Goal: Find specific page/section: Find specific page/section

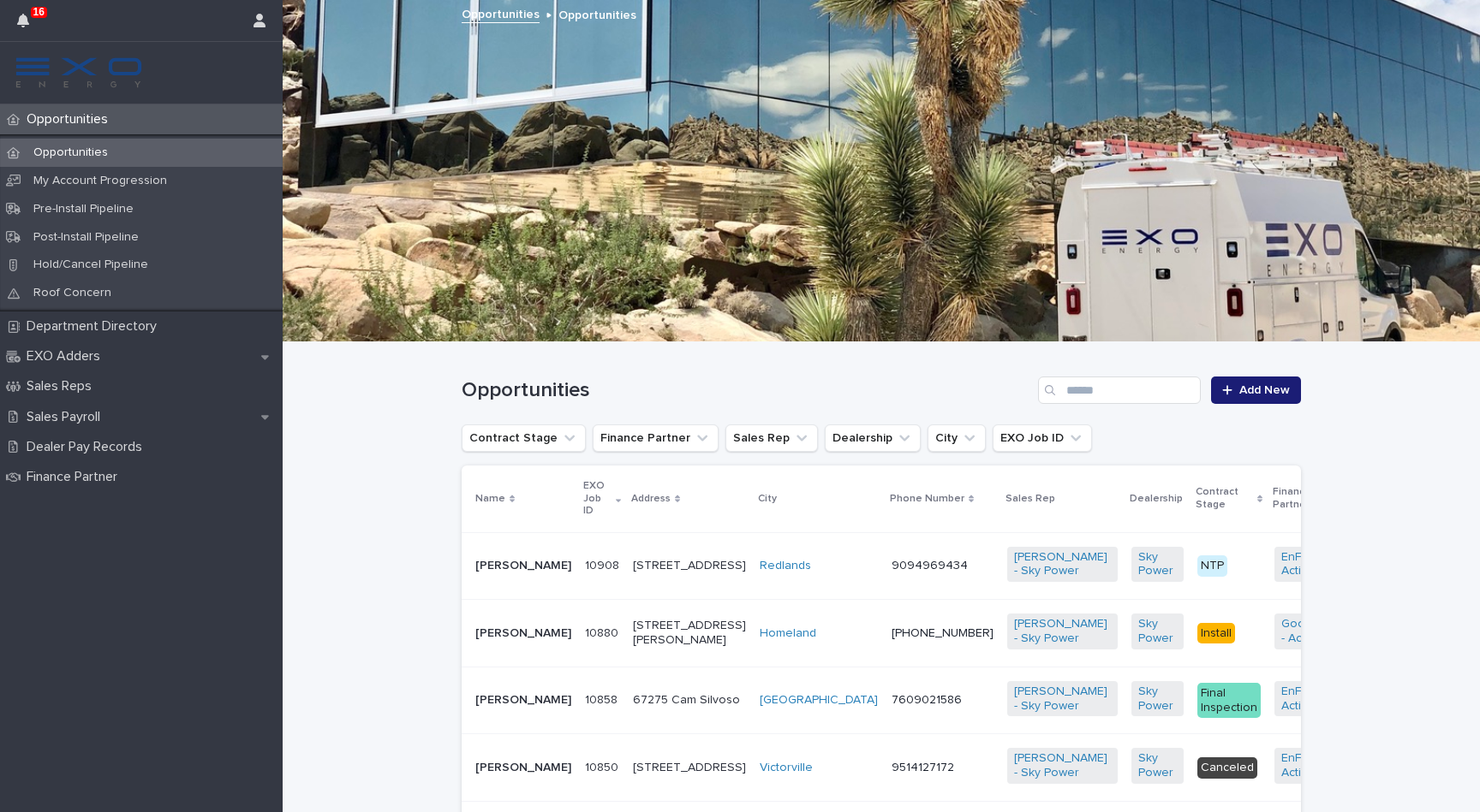
click at [509, 555] on div "[PERSON_NAME]" at bounding box center [523, 564] width 96 height 18
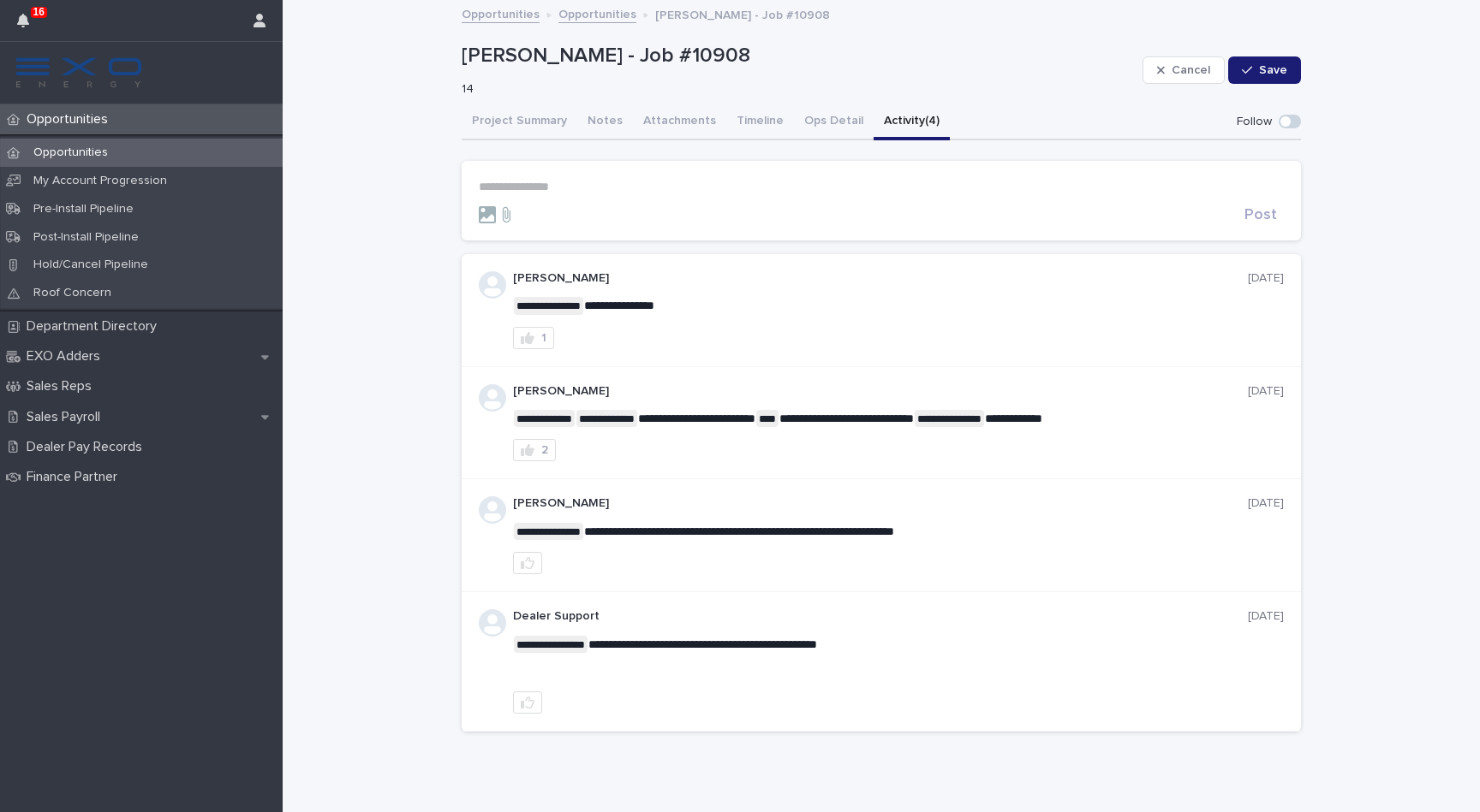
click at [873, 127] on button "Activity (4)" at bounding box center [911, 123] width 76 height 36
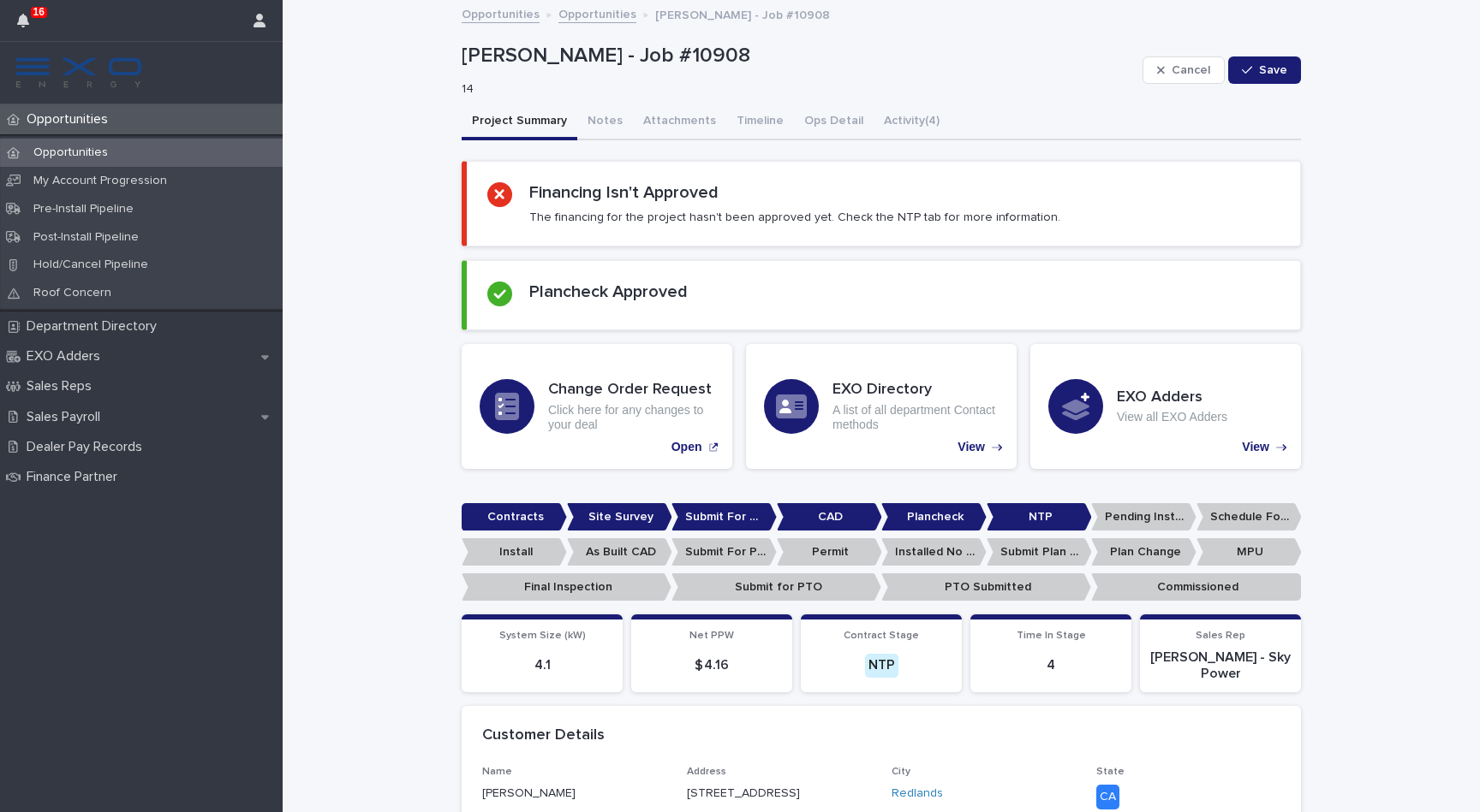
click at [549, 129] on button "Project Summary" at bounding box center [519, 123] width 115 height 36
click at [131, 112] on div "Opportunities" at bounding box center [141, 119] width 283 height 30
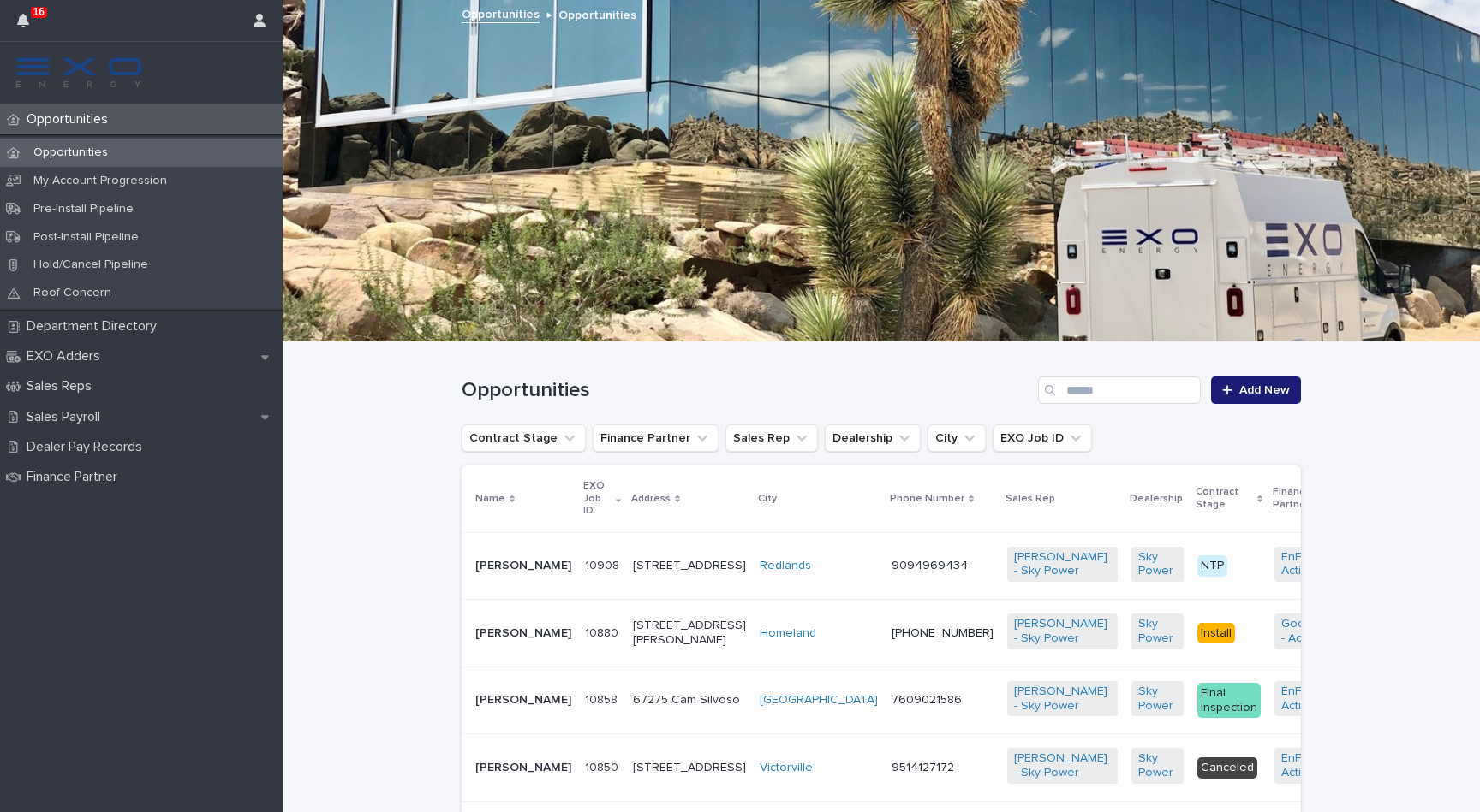
click at [772, 454] on ul "Contract Stage Finance Partner Sales Rep Dealership City EXO Job ID" at bounding box center [777, 438] width 637 height 34
click at [764, 443] on button "Sales Rep" at bounding box center [771, 438] width 92 height 28
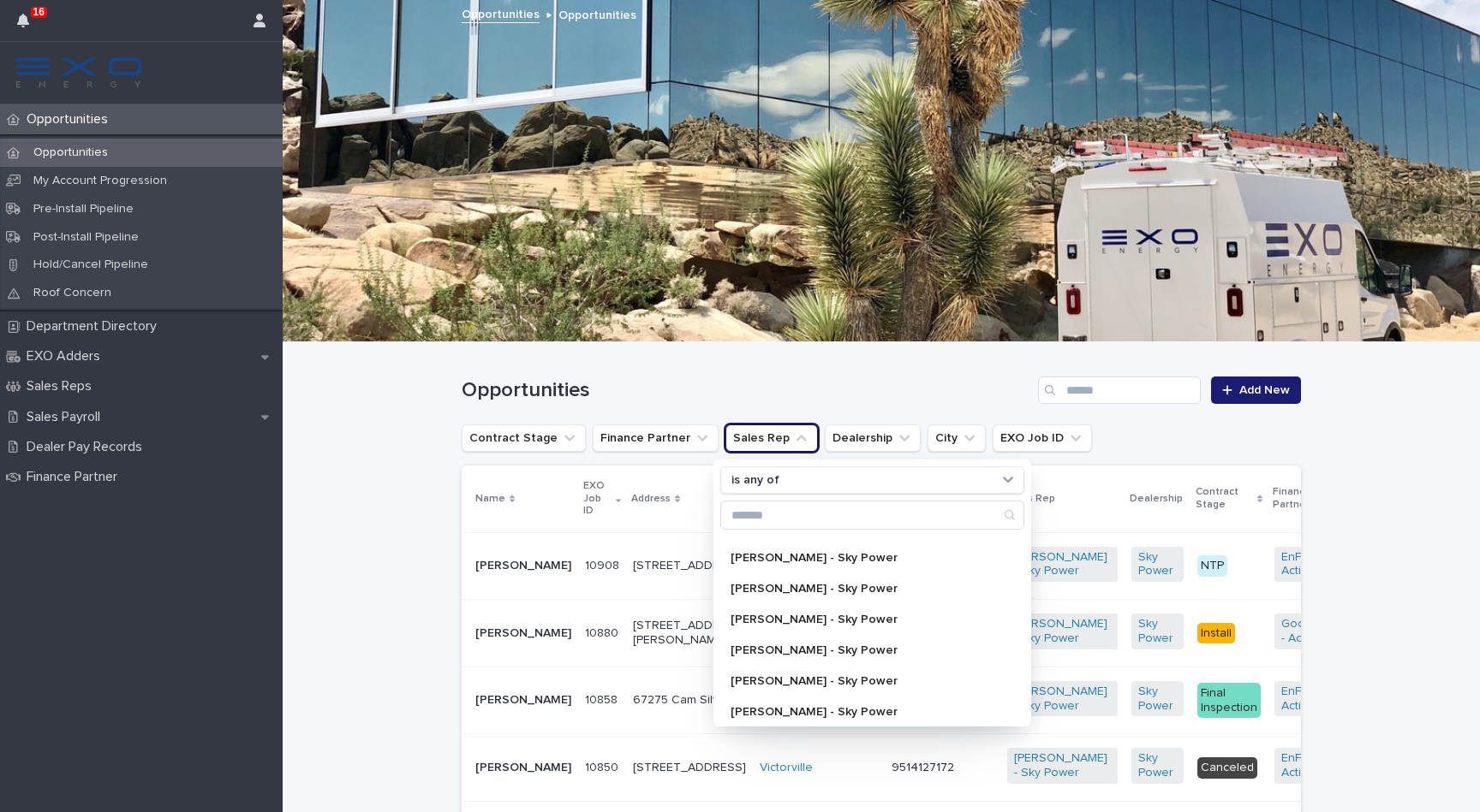
scroll to position [158, 0]
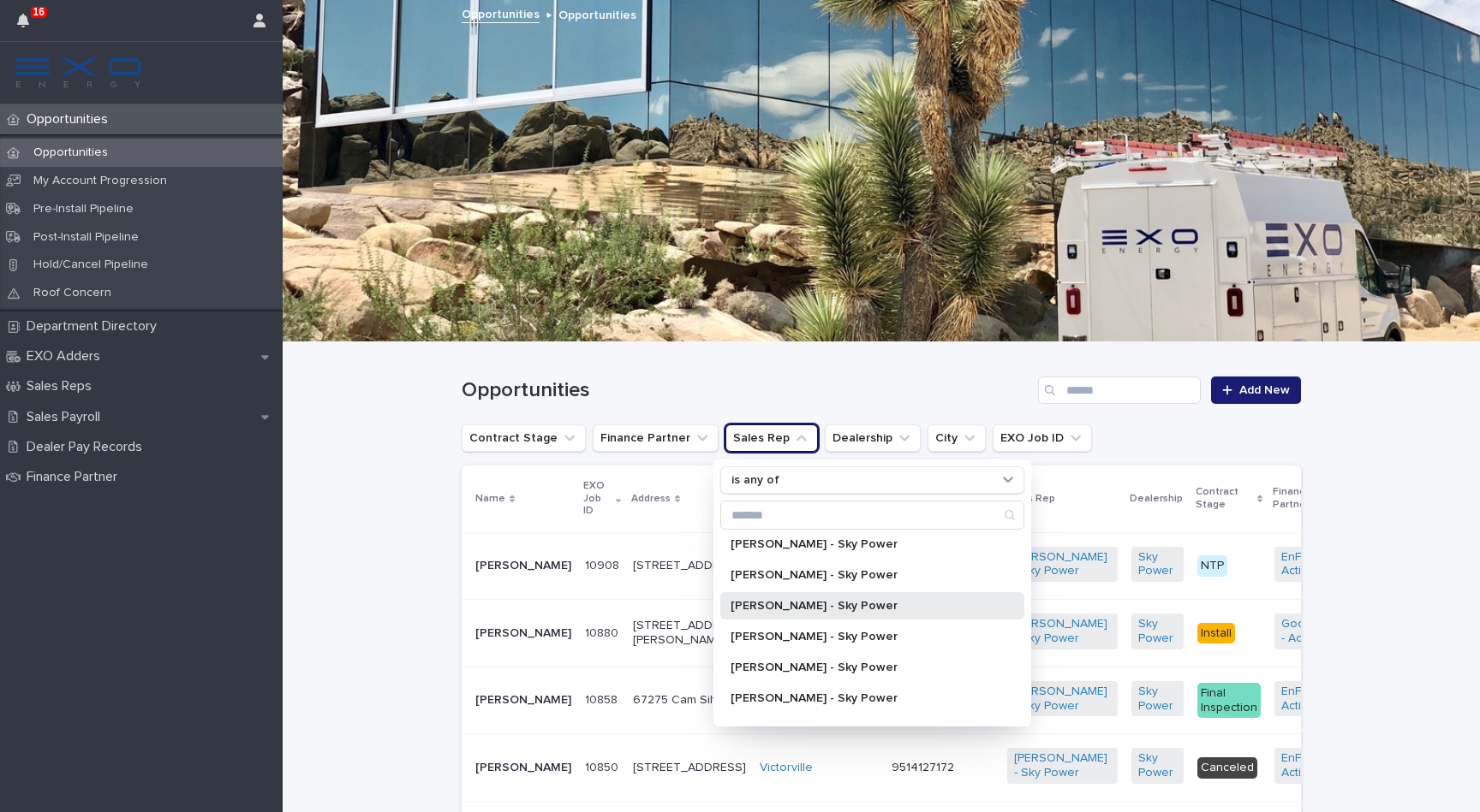
click at [803, 601] on p "[PERSON_NAME] - Sky Power" at bounding box center [863, 605] width 267 height 12
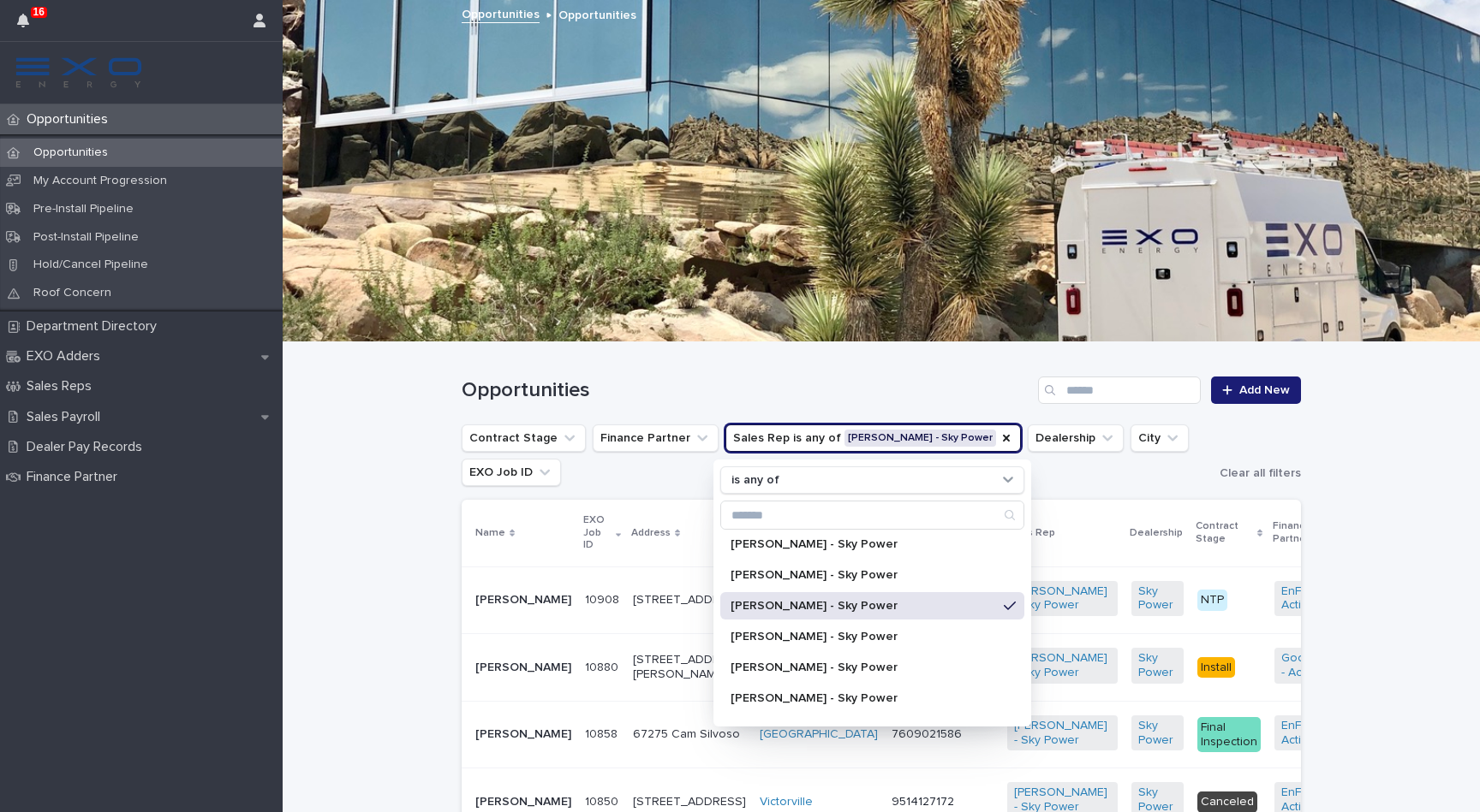
click at [769, 382] on h1 "Opportunities" at bounding box center [746, 391] width 569 height 25
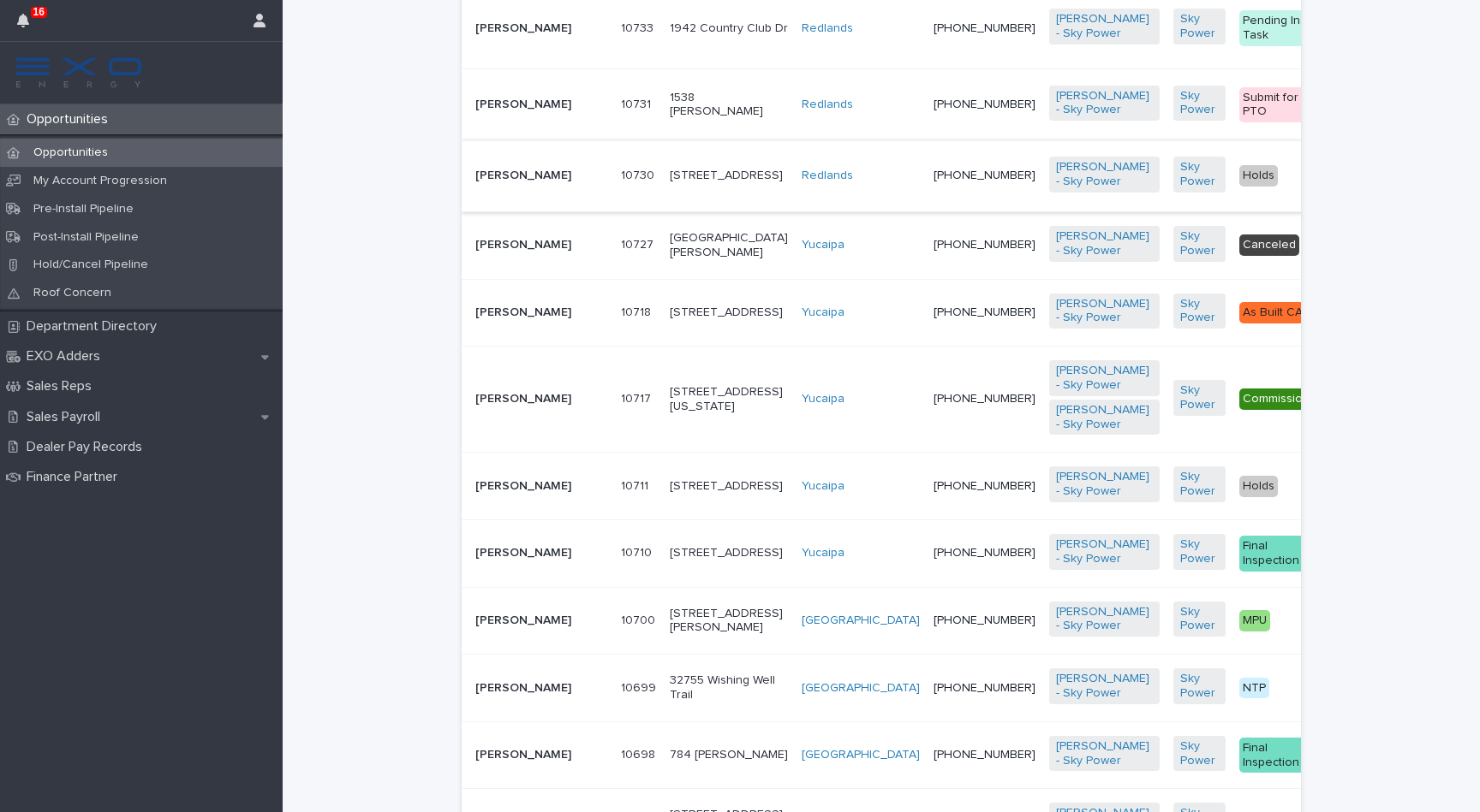
scroll to position [1783, 0]
